Goal: Find specific page/section: Find specific page/section

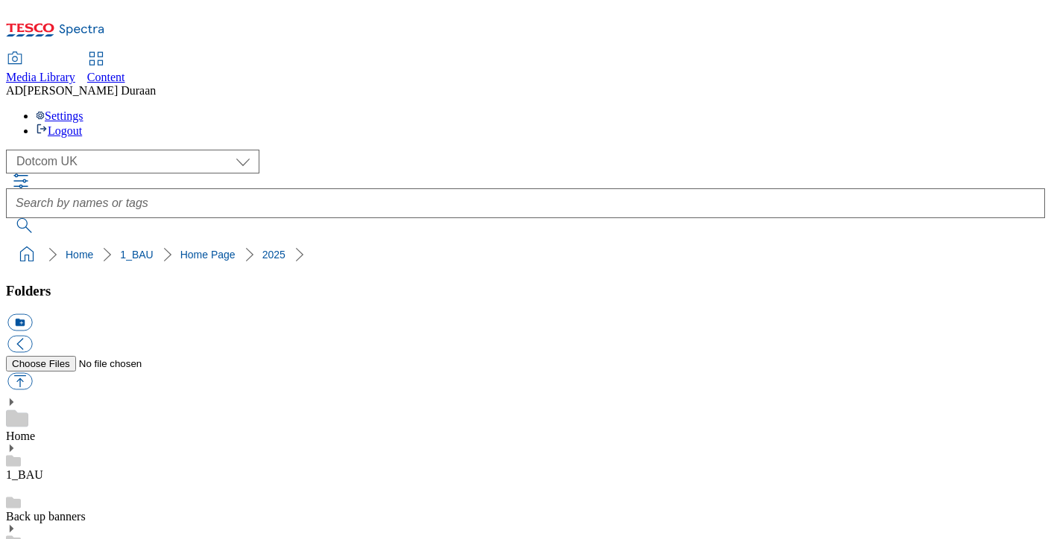
scroll to position [677, 0]
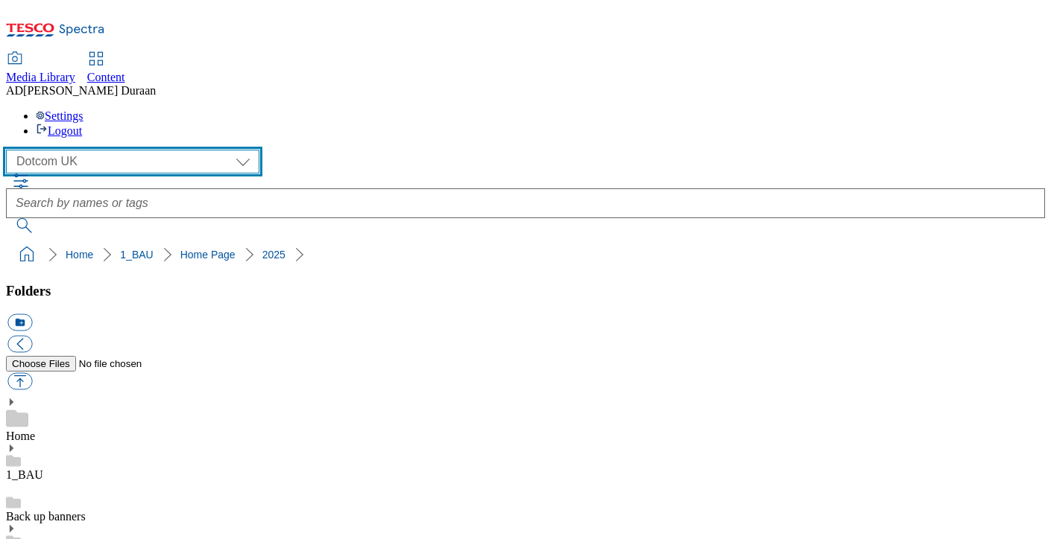
click at [122, 150] on select "Clubcard Marketing Dotcom [GEOGRAPHIC_DATA] GHS Marketing [GEOGRAPHIC_DATA] GHS…" at bounding box center [132, 162] width 253 height 24
select select "flare-ghs-mktg"
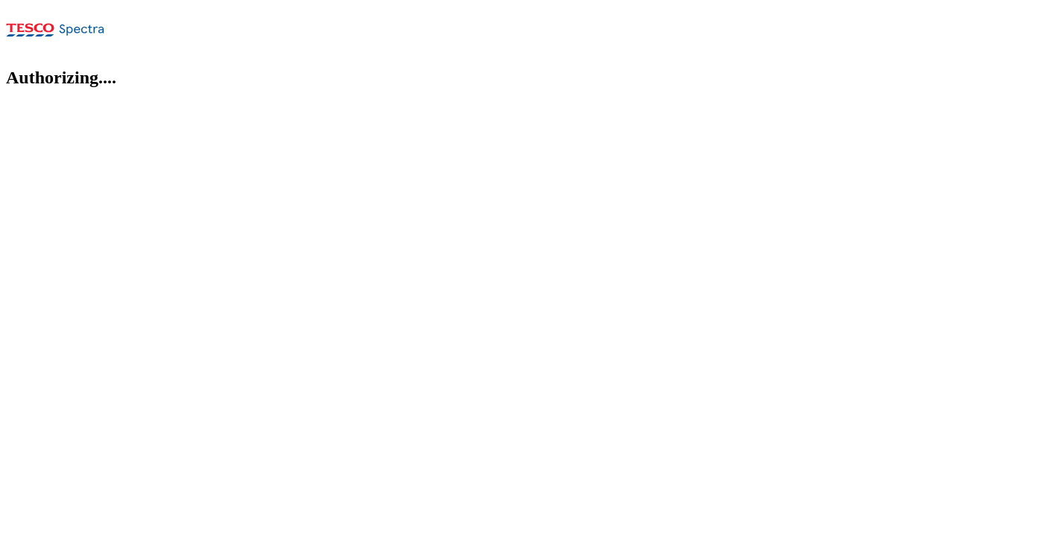
select select "flare-ghs-mktg"
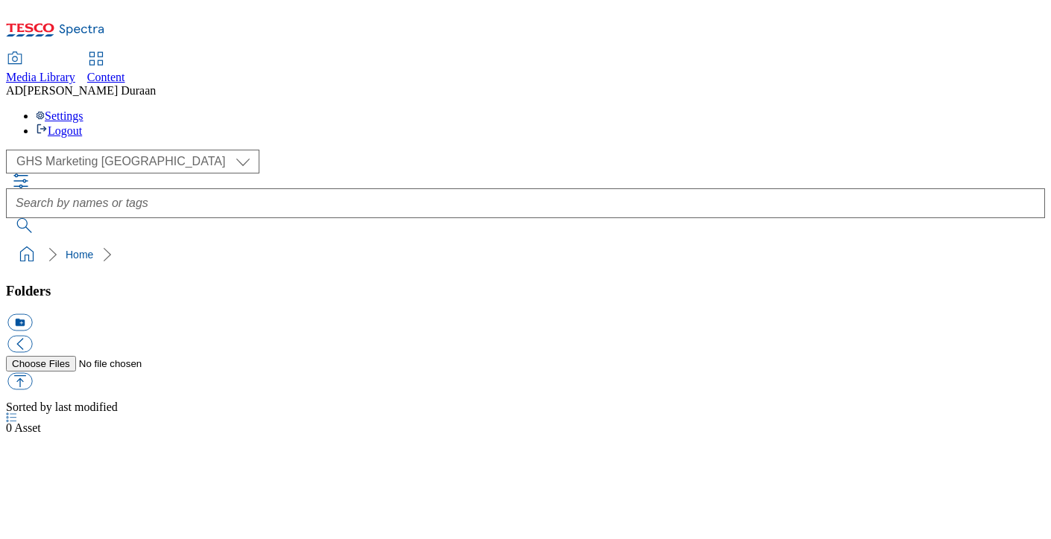
scroll to position [1, 0]
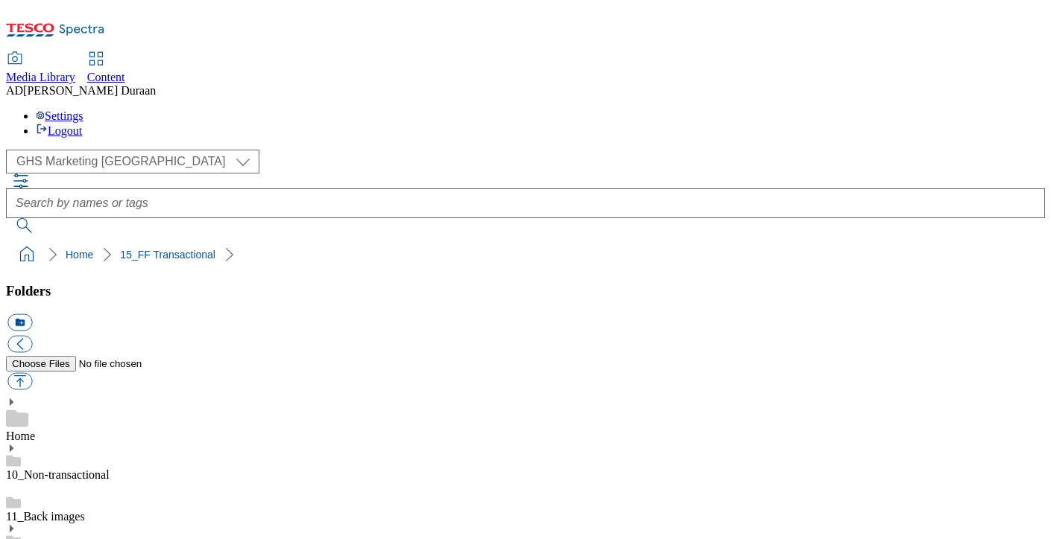
scroll to position [1431, 0]
